Goal: Information Seeking & Learning: Learn about a topic

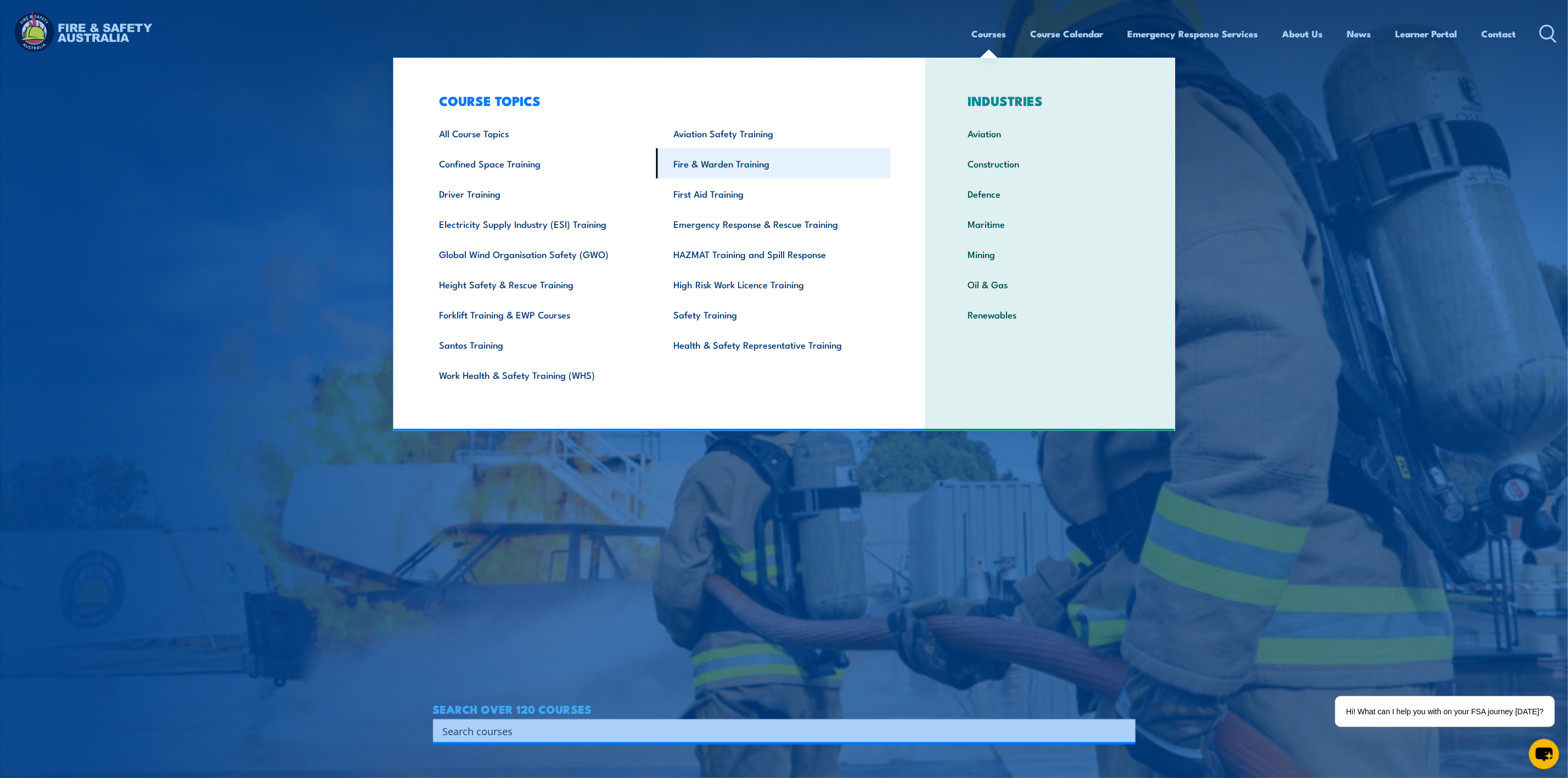
click at [723, 167] on link "Fire & Warden Training" at bounding box center [774, 163] width 235 height 30
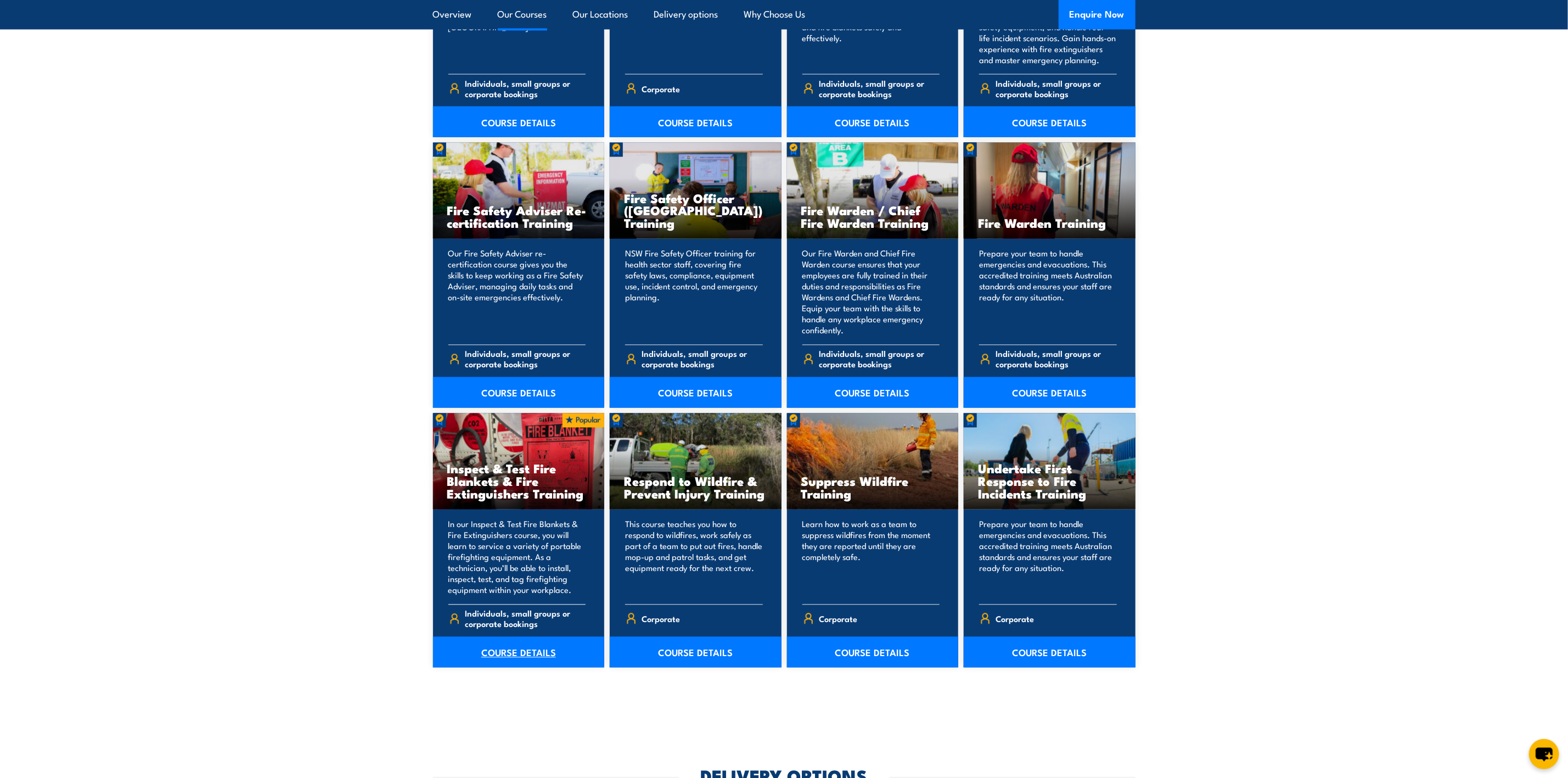
scroll to position [1400, 0]
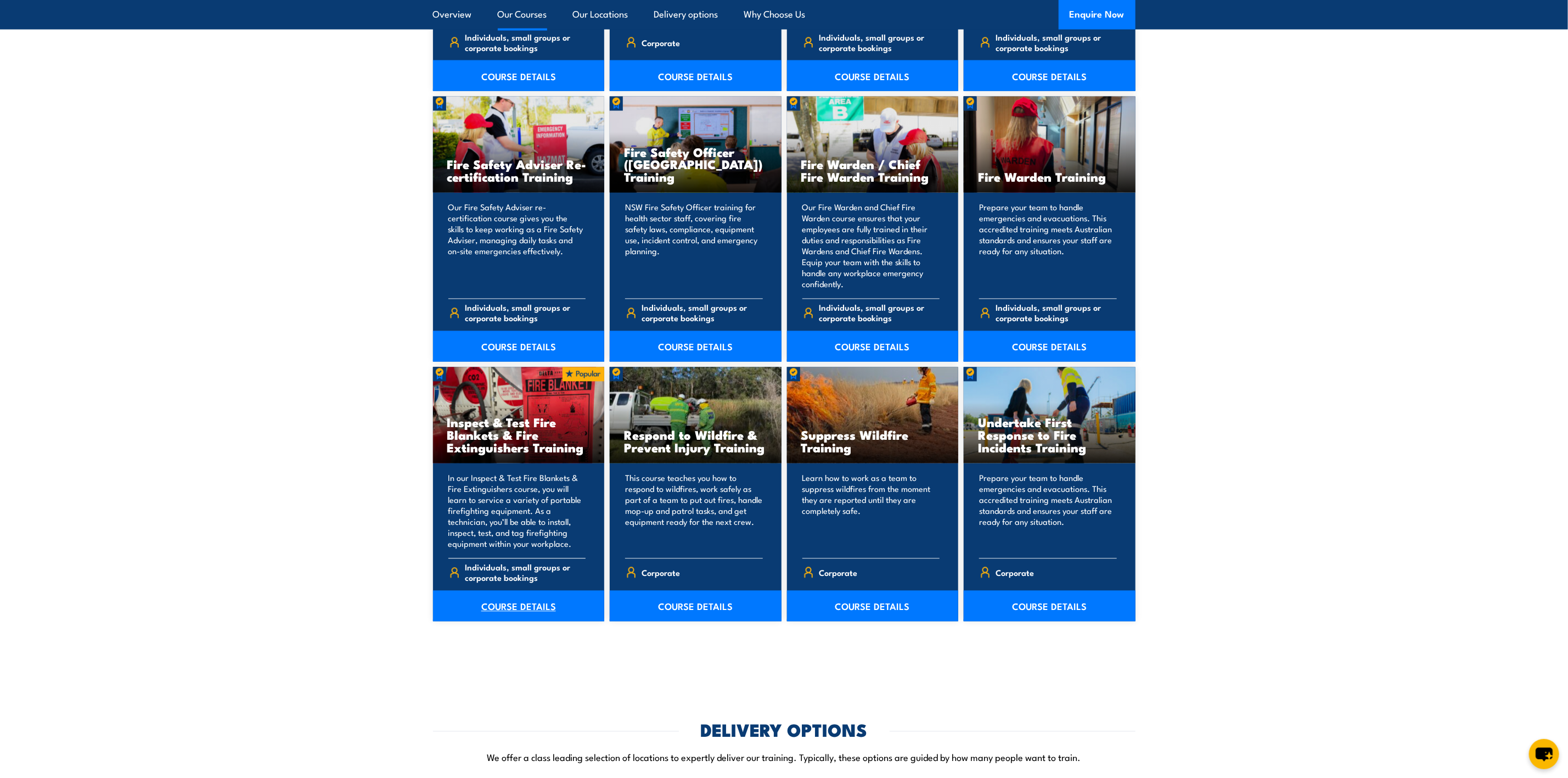
click at [502, 606] on link "COURSE DETAILS" at bounding box center [519, 606] width 172 height 31
